Goal: Information Seeking & Learning: Find specific page/section

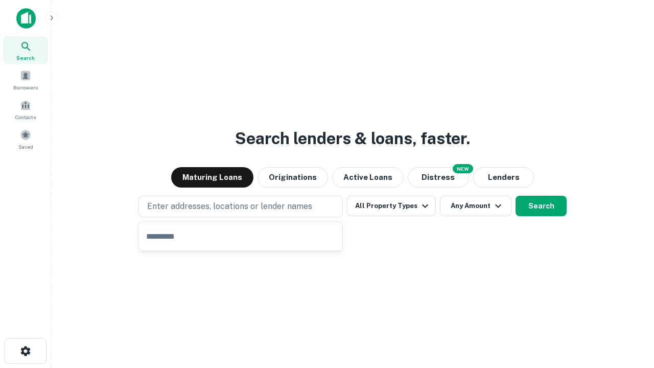
type input "**********"
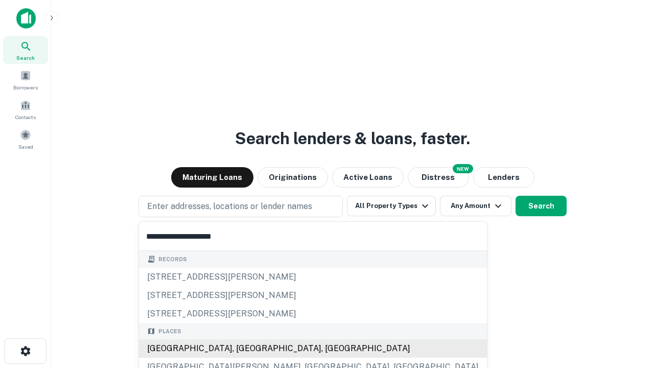
click at [244, 348] on div "Santa Monica, CA, USA" at bounding box center [313, 348] width 348 height 18
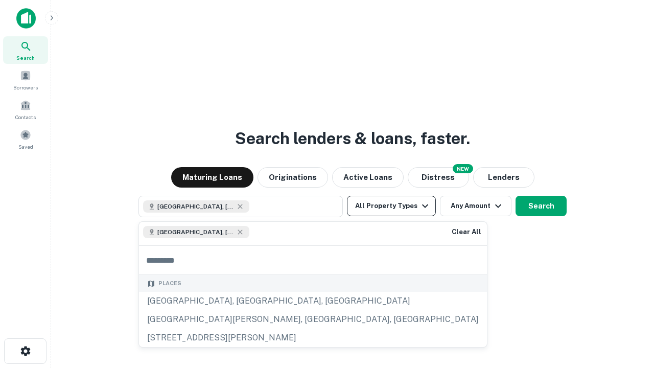
click at [391, 206] on button "All Property Types" at bounding box center [391, 206] width 89 height 20
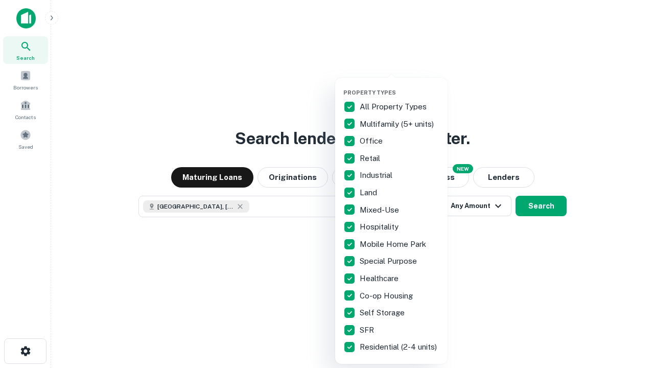
click at [400, 86] on button "button" at bounding box center [399, 86] width 112 height 1
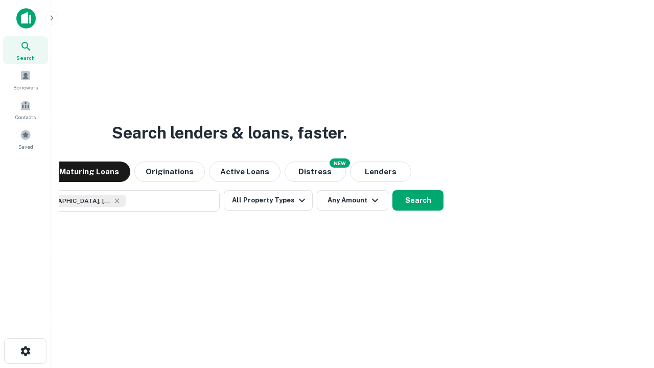
scroll to position [16, 0]
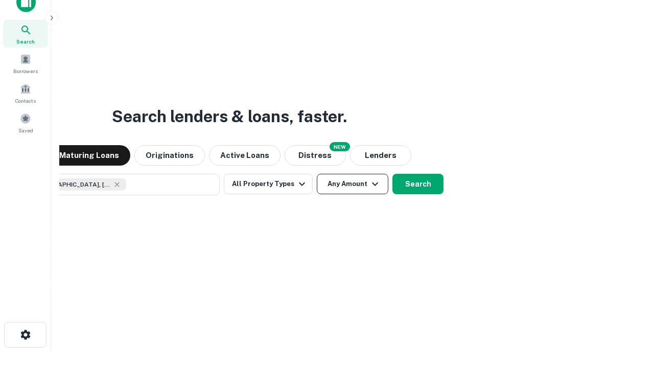
click at [317, 174] on button "Any Amount" at bounding box center [353, 184] width 72 height 20
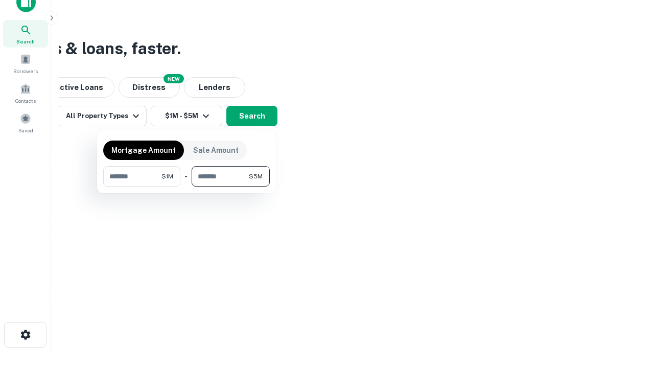
type input "*******"
click at [186, 186] on button "button" at bounding box center [186, 186] width 167 height 1
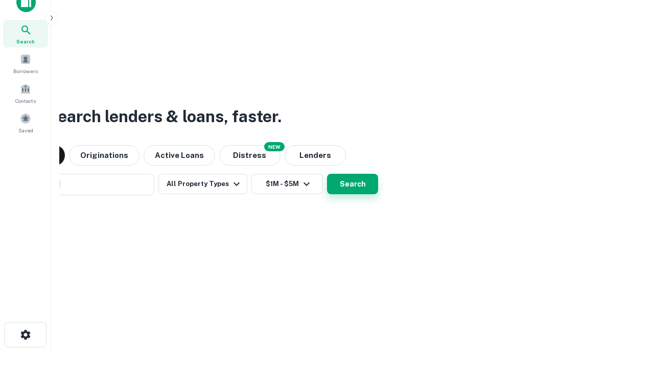
click at [327, 174] on button "Search" at bounding box center [352, 184] width 51 height 20
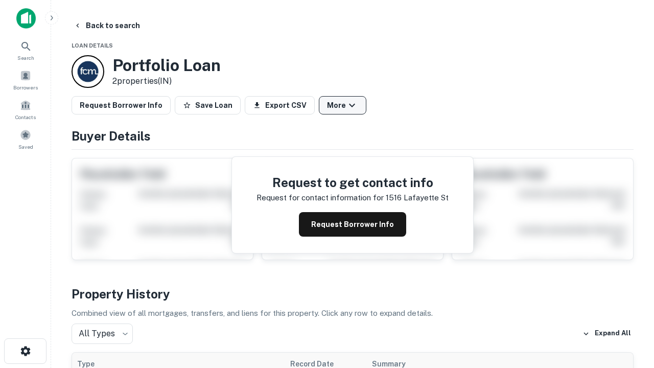
click at [342, 105] on button "More" at bounding box center [343, 105] width 48 height 18
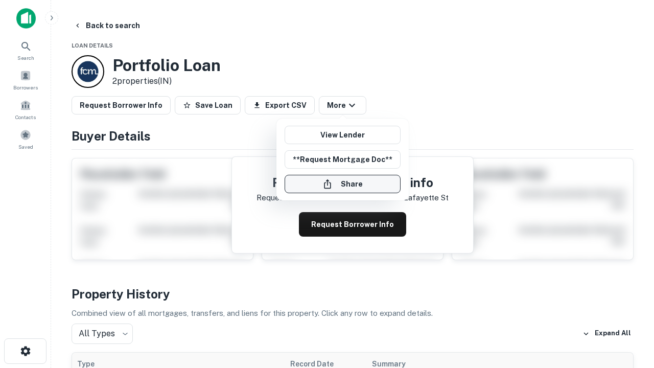
click at [342, 184] on button "Share" at bounding box center [343, 184] width 116 height 18
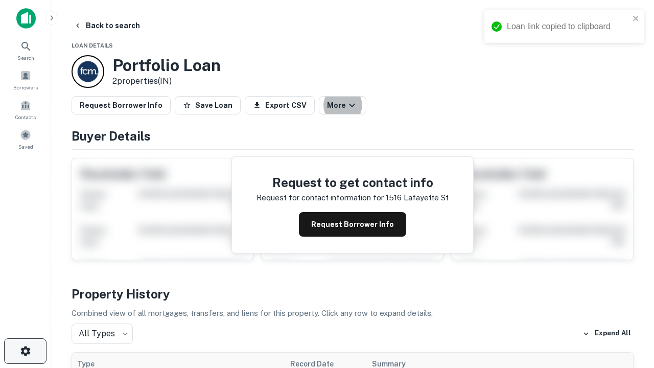
click at [25, 351] on icon "button" at bounding box center [25, 351] width 12 height 12
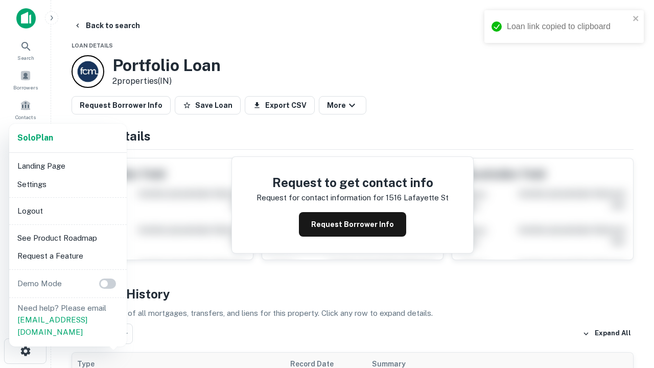
click at [67, 210] on li "Logout" at bounding box center [67, 211] width 109 height 18
